Goal: Transaction & Acquisition: Purchase product/service

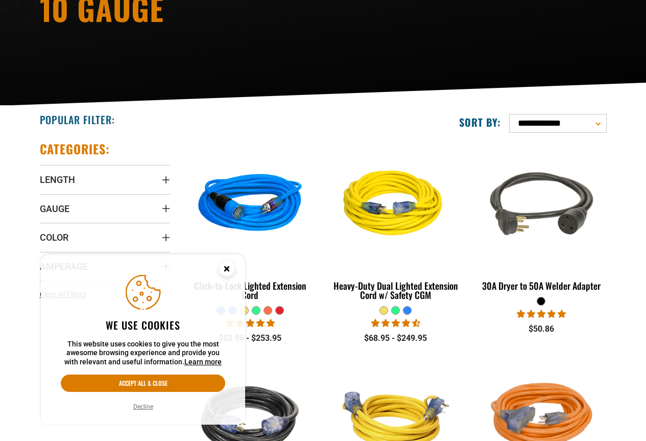
click at [229, 269] on circle "Cookie Consent" at bounding box center [226, 268] width 15 height 15
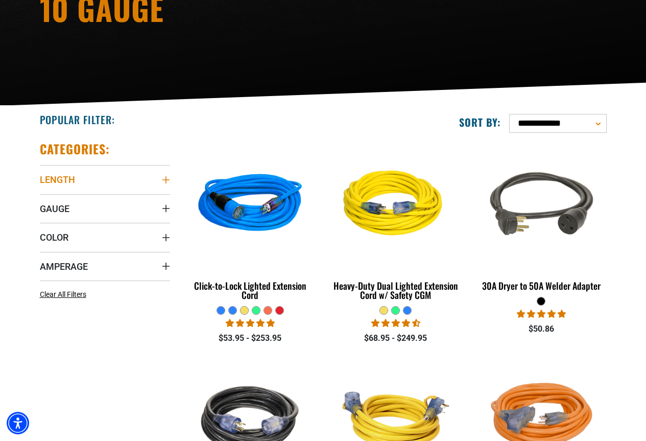
click at [107, 179] on summary "Length" at bounding box center [105, 179] width 130 height 29
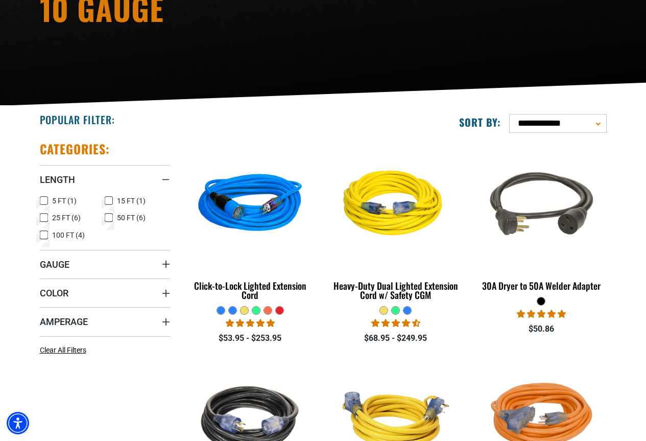
click at [43, 235] on icon at bounding box center [44, 234] width 8 height 13
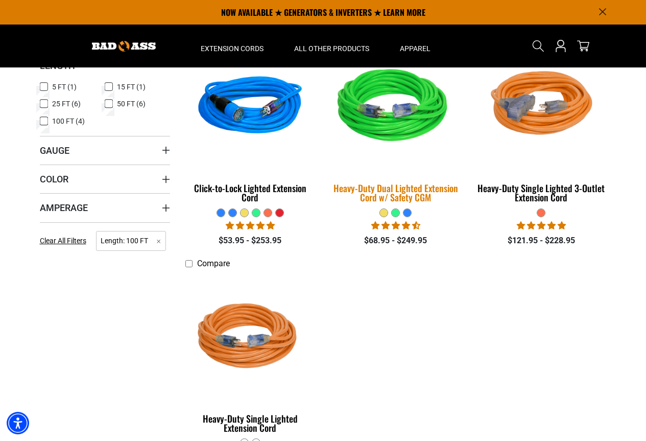
scroll to position [255, 0]
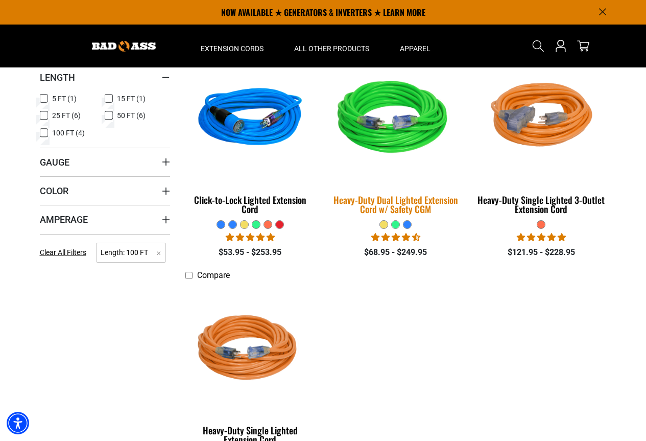
click at [410, 137] on img at bounding box center [395, 119] width 143 height 131
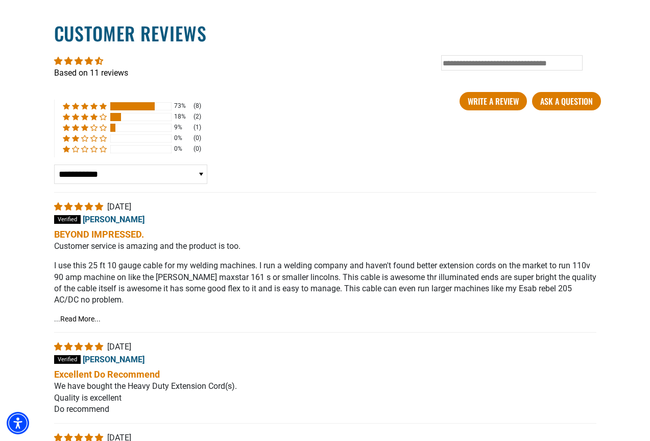
scroll to position [1839, 0]
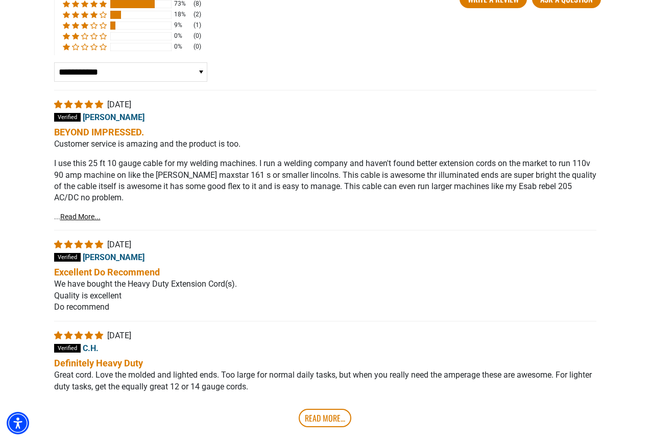
click at [80, 213] on link "Read More..." at bounding box center [80, 217] width 40 height 8
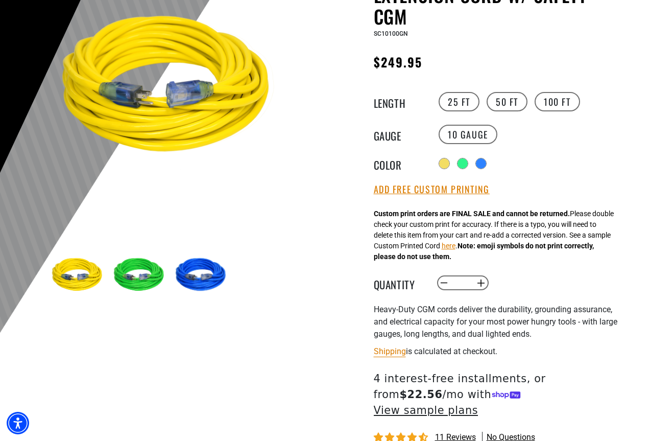
scroll to position [153, 0]
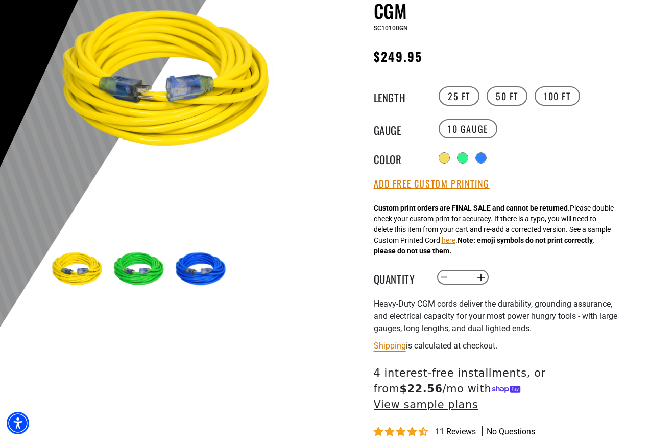
click at [125, 265] on img at bounding box center [140, 269] width 59 height 59
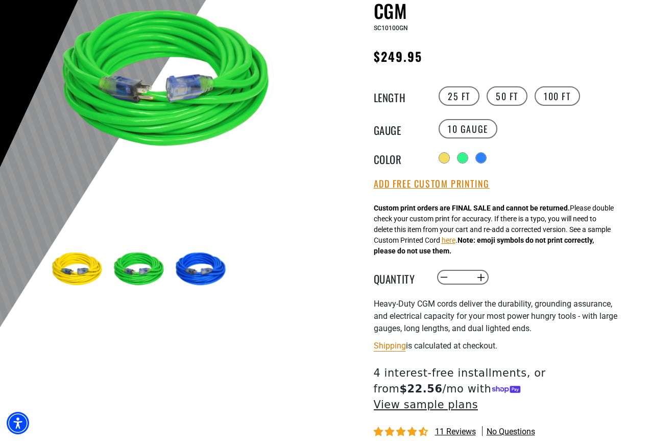
click at [173, 266] on img at bounding box center [202, 269] width 59 height 59
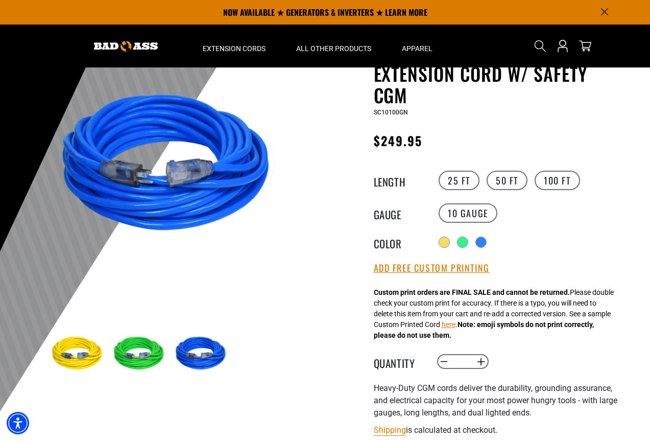
scroll to position [51, 0]
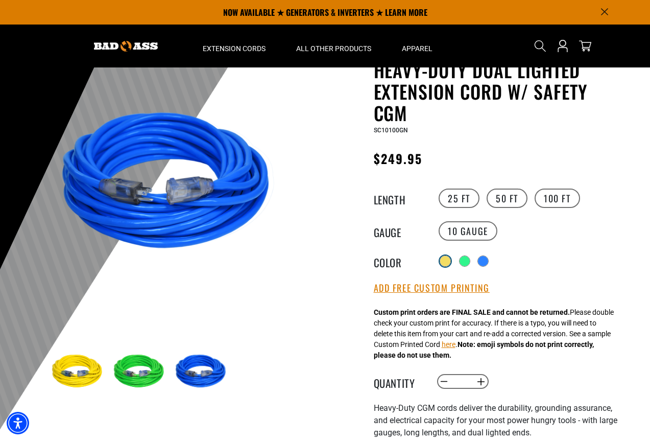
click at [445, 259] on div at bounding box center [445, 261] width 10 height 10
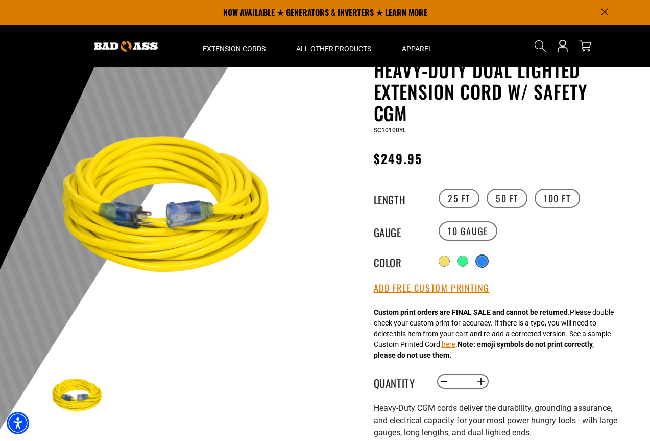
click at [487, 262] on div at bounding box center [482, 261] width 10 height 10
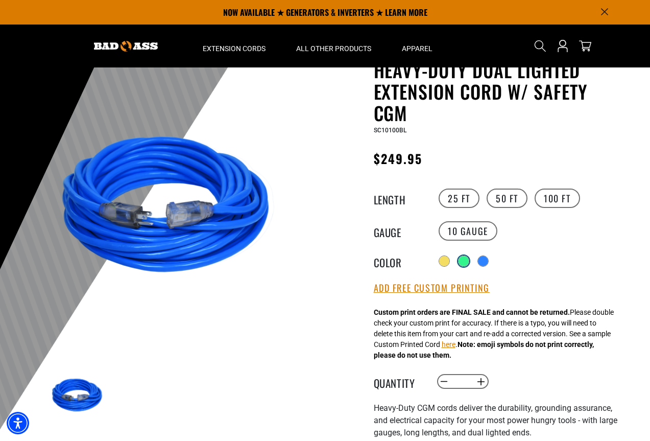
click at [466, 260] on div at bounding box center [464, 261] width 10 height 10
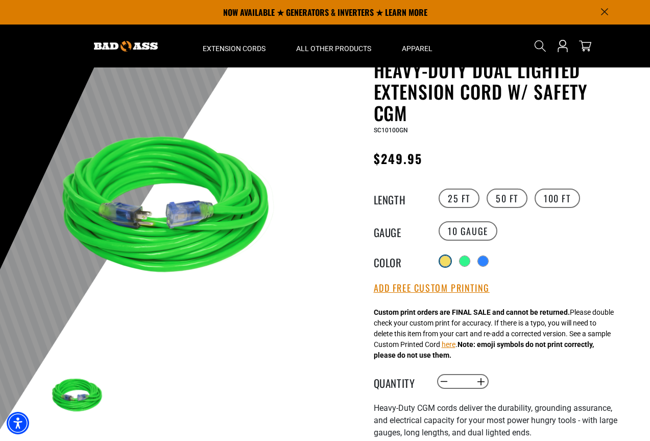
click at [440, 261] on div at bounding box center [445, 261] width 10 height 10
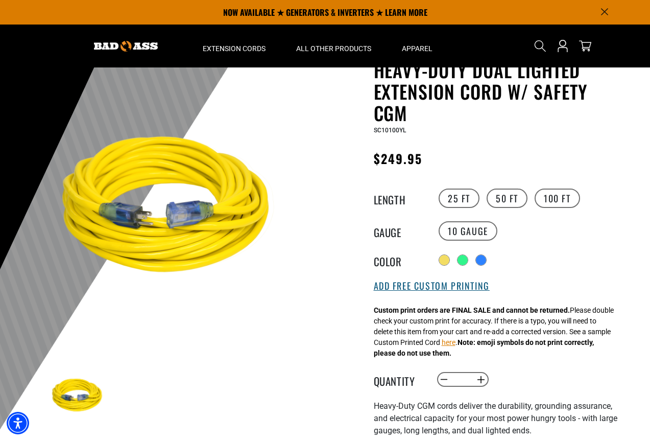
click at [451, 284] on button "Add Free Custom Printing" at bounding box center [432, 285] width 116 height 11
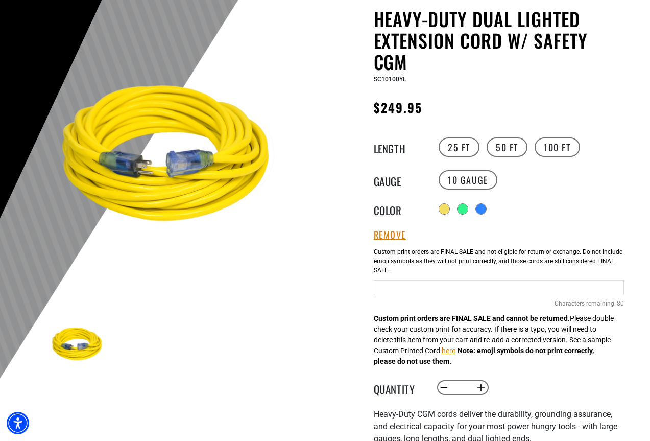
scroll to position [153, 0]
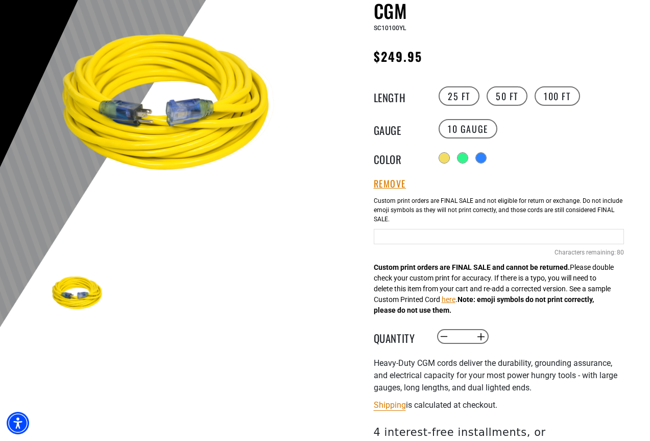
click at [439, 232] on input "text" at bounding box center [499, 236] width 250 height 15
type input "*"
click at [322, 170] on div "3 of 3 Previous Next" at bounding box center [172, 295] width 307 height 677
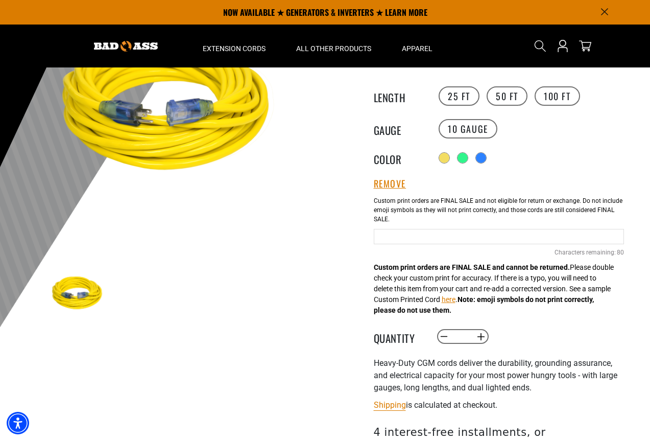
scroll to position [0, 0]
